Goal: Task Accomplishment & Management: Use online tool/utility

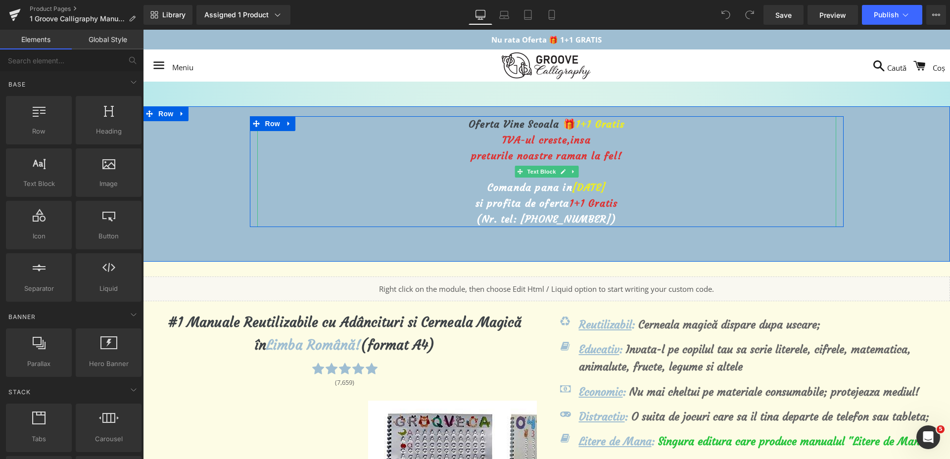
click at [573, 188] on span "[DATE]" at bounding box center [588, 187] width 33 height 12
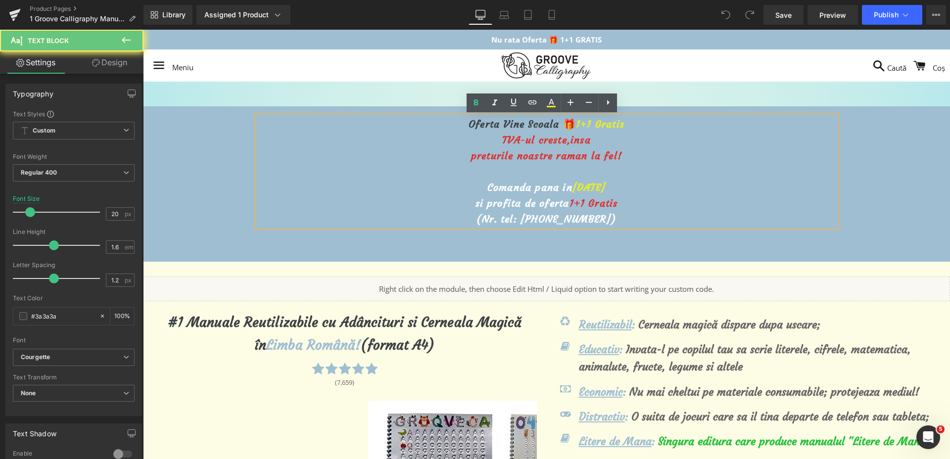
click at [572, 188] on span "[DATE]" at bounding box center [588, 187] width 33 height 12
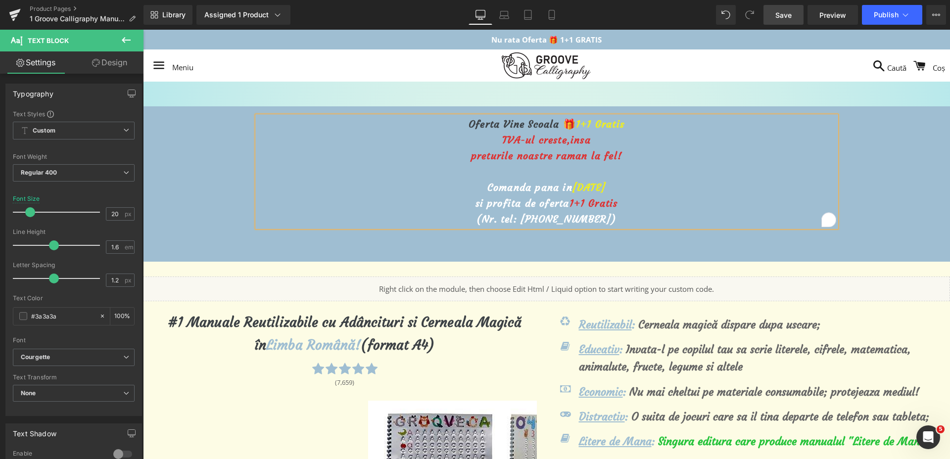
click at [792, 20] on link "Save" at bounding box center [783, 15] width 40 height 20
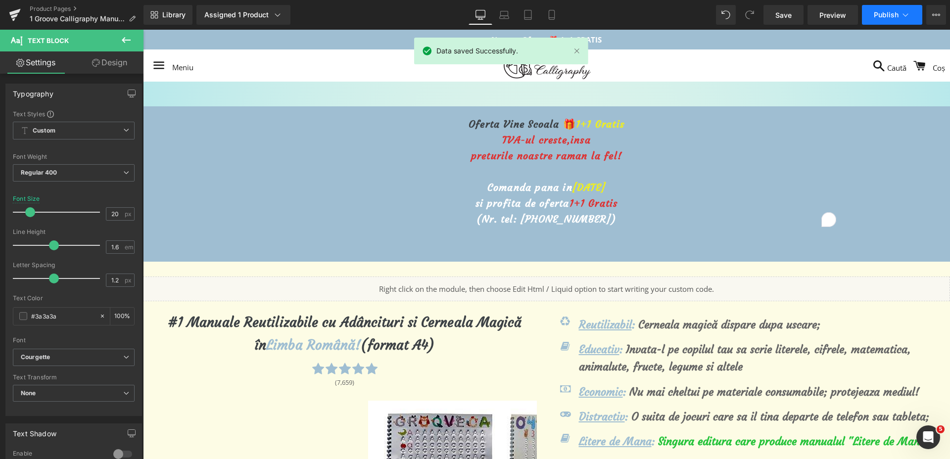
click at [878, 12] on span "Publish" at bounding box center [886, 15] width 25 height 8
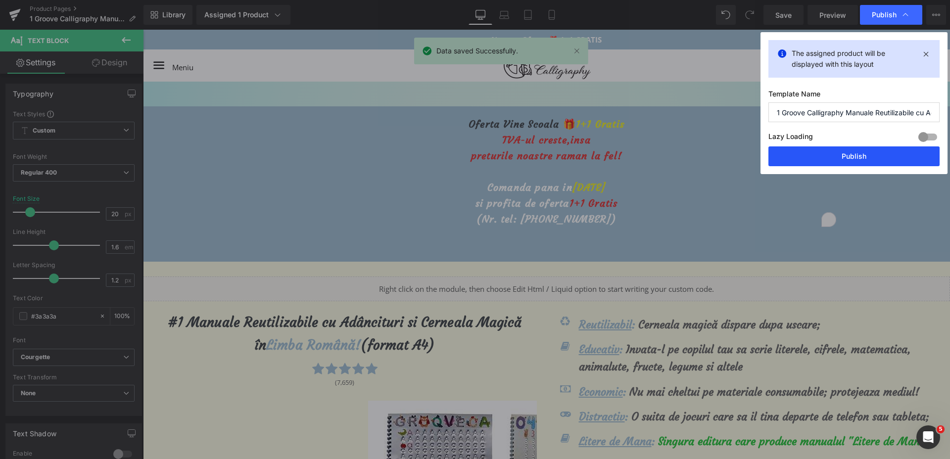
click at [830, 153] on button "Publish" at bounding box center [853, 156] width 171 height 20
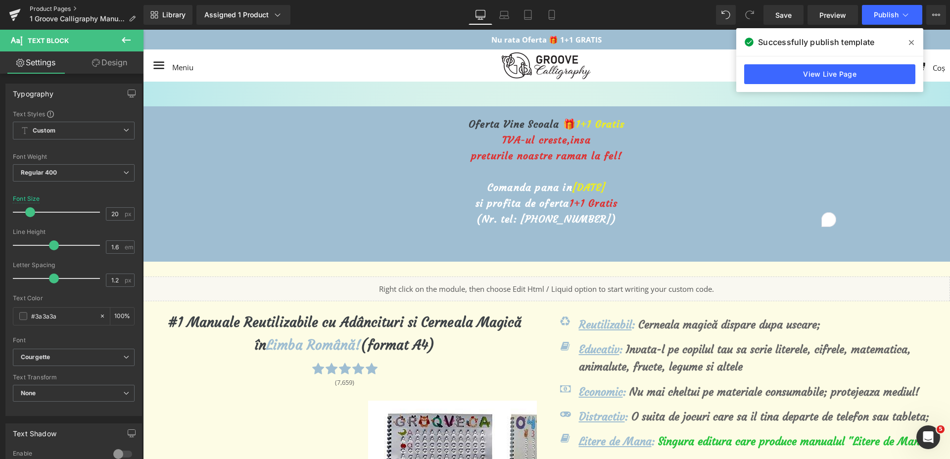
click at [52, 10] on link "Product Pages" at bounding box center [87, 9] width 114 height 8
